Goal: Task Accomplishment & Management: Manage account settings

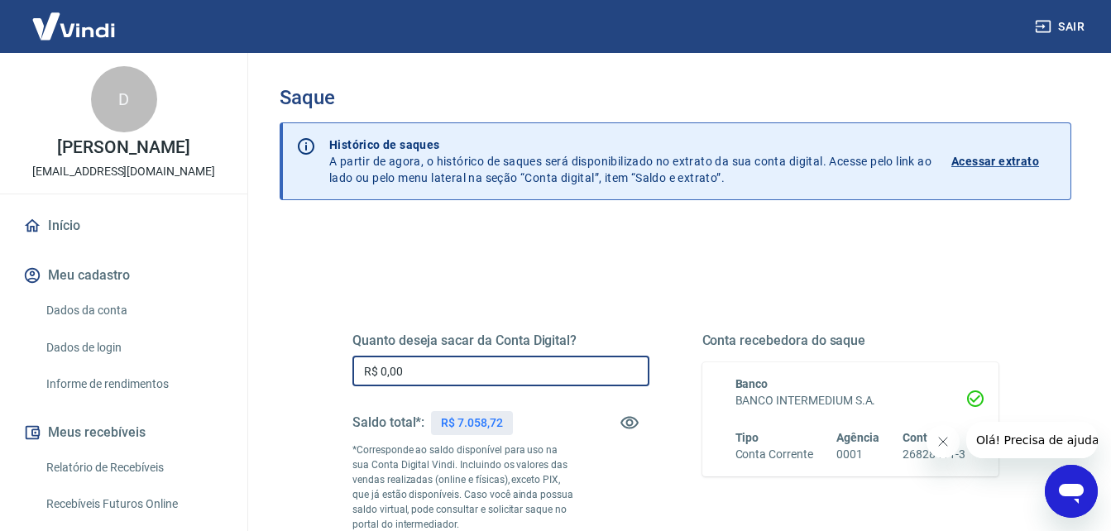
drag, startPoint x: 456, startPoint y: 373, endPoint x: 345, endPoint y: 372, distance: 110.8
click at [345, 372] on div "Quanto deseja sacar da Conta Digital? R$ 0,00 ​ Saldo total*: R$ 7.058,72 *Corr…" at bounding box center [676, 460] width 686 height 400
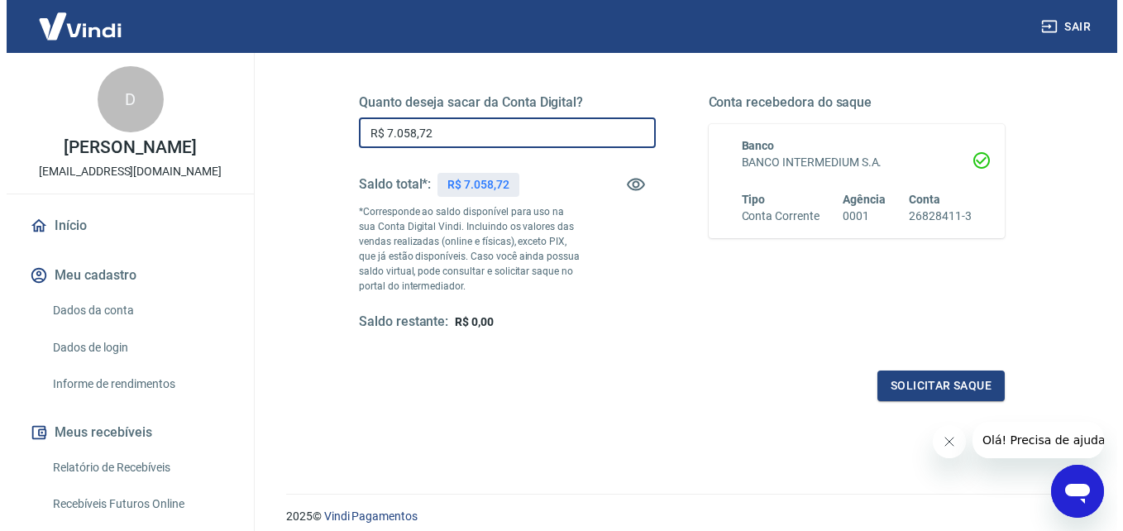
scroll to position [248, 0]
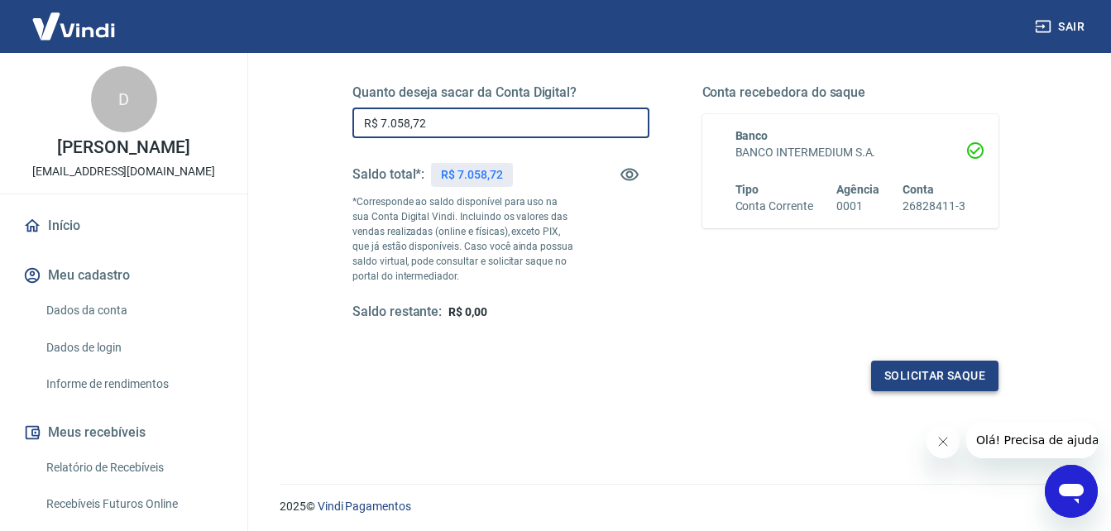
type input "R$ 7.058,72"
click at [950, 372] on button "Solicitar saque" at bounding box center [934, 376] width 127 height 31
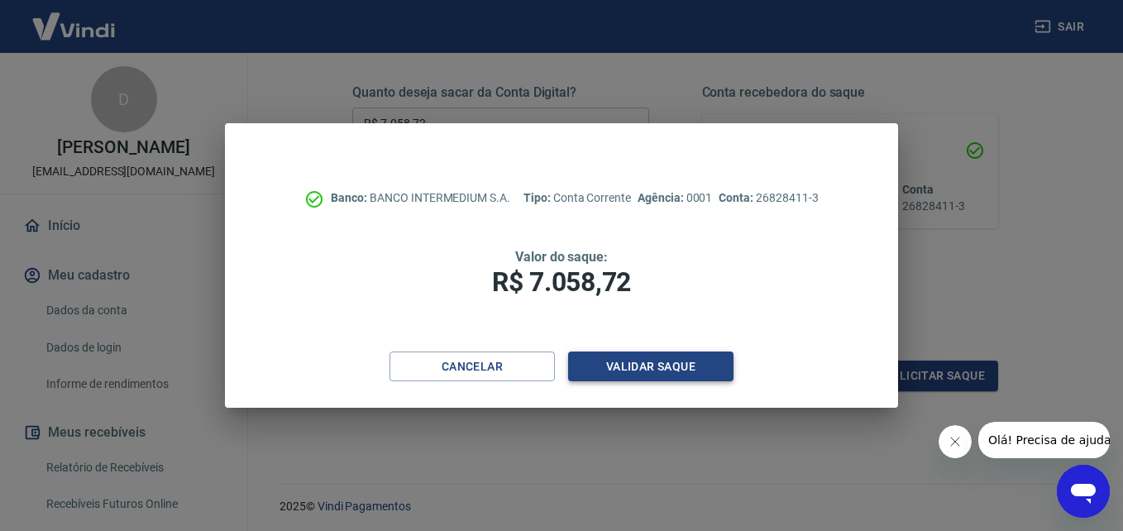
click at [700, 363] on button "Validar saque" at bounding box center [650, 367] width 165 height 31
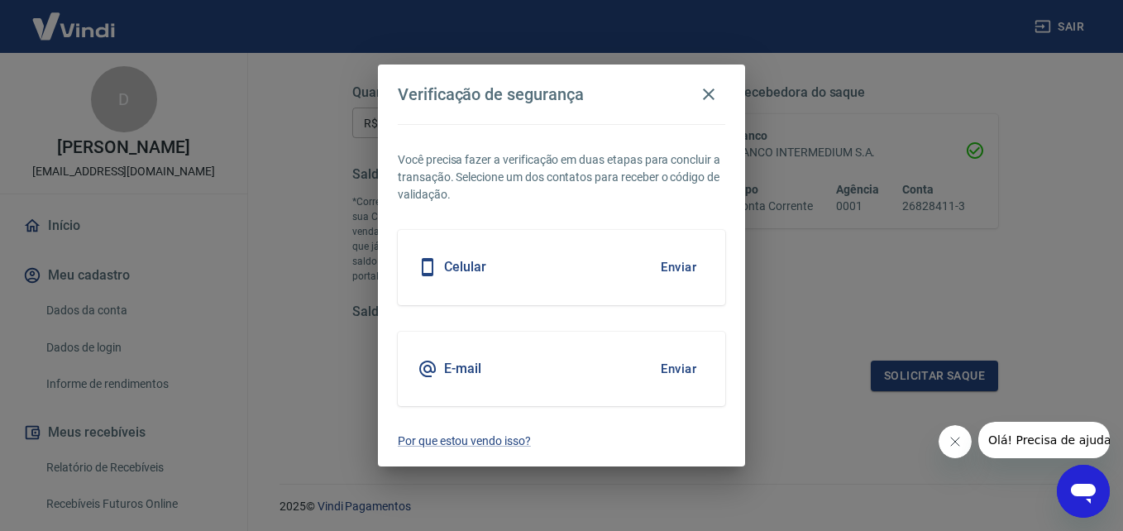
click at [672, 370] on button "Enviar" at bounding box center [679, 369] width 54 height 35
click at [950, 441] on icon "Fechar mensagem da empresa" at bounding box center [954, 441] width 13 height 13
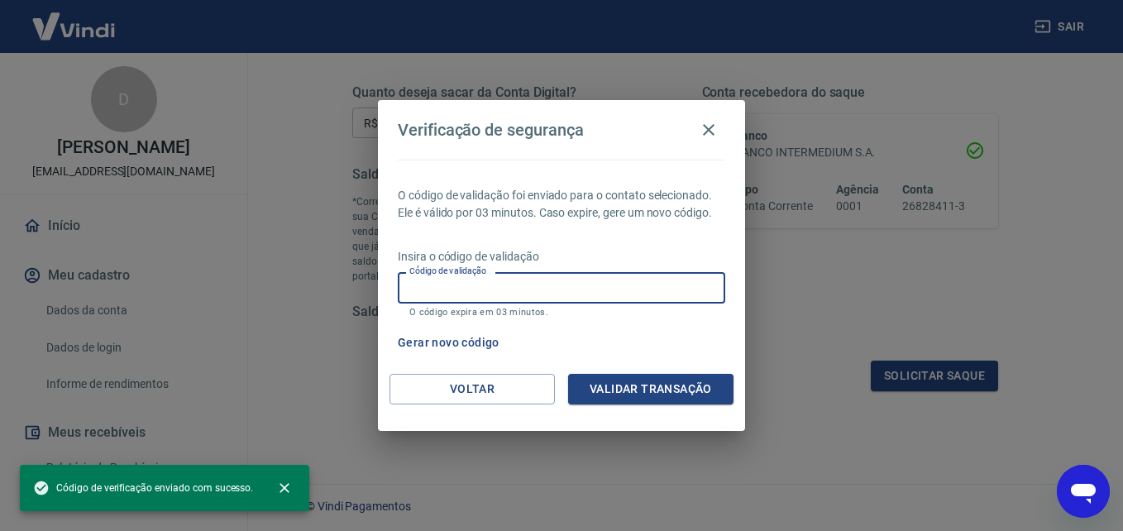
click at [481, 284] on input "Código de validação" at bounding box center [562, 287] width 328 height 31
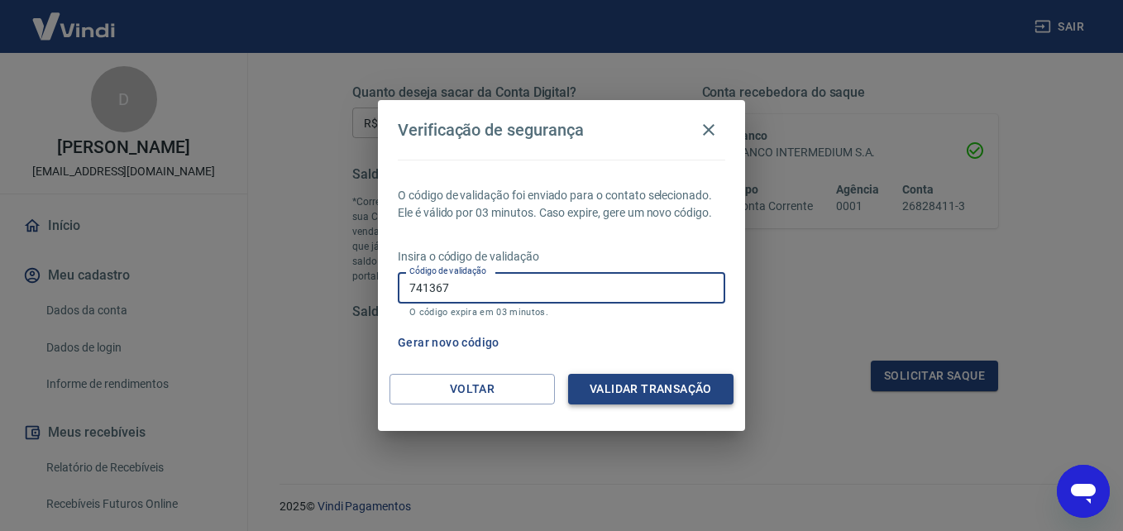
type input "741367"
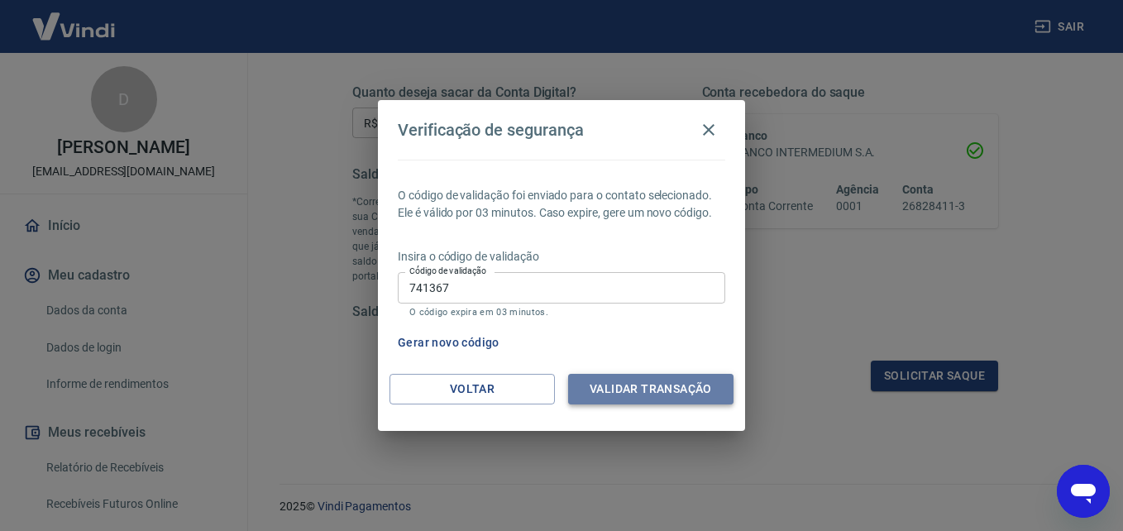
click at [665, 390] on button "Validar transação" at bounding box center [650, 389] width 165 height 31
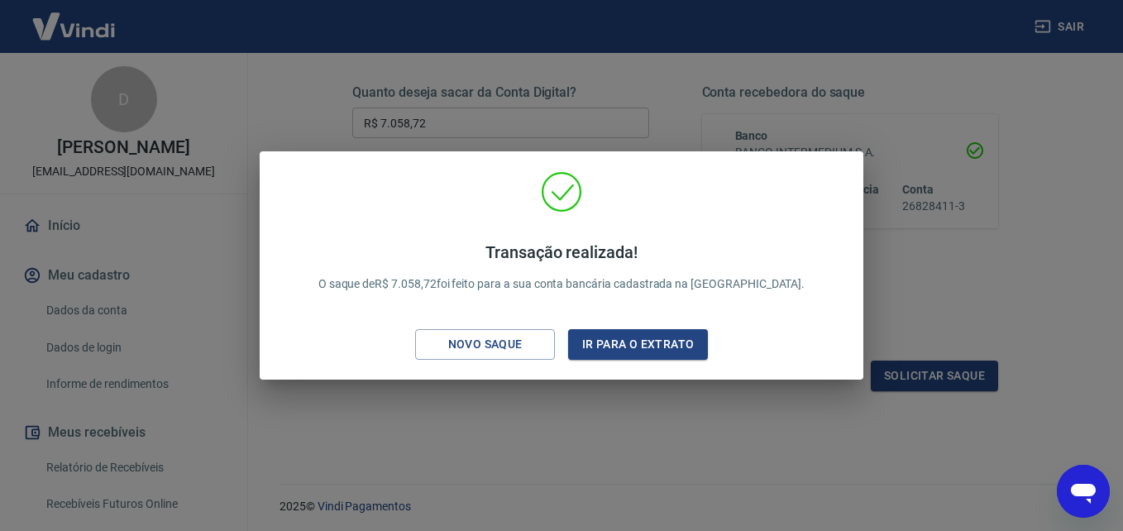
click at [604, 398] on div "Transação realizada! O saque de R$ 7.058,72 foi feito para a sua conta bancária…" at bounding box center [561, 265] width 1123 height 531
